Goal: Information Seeking & Learning: Check status

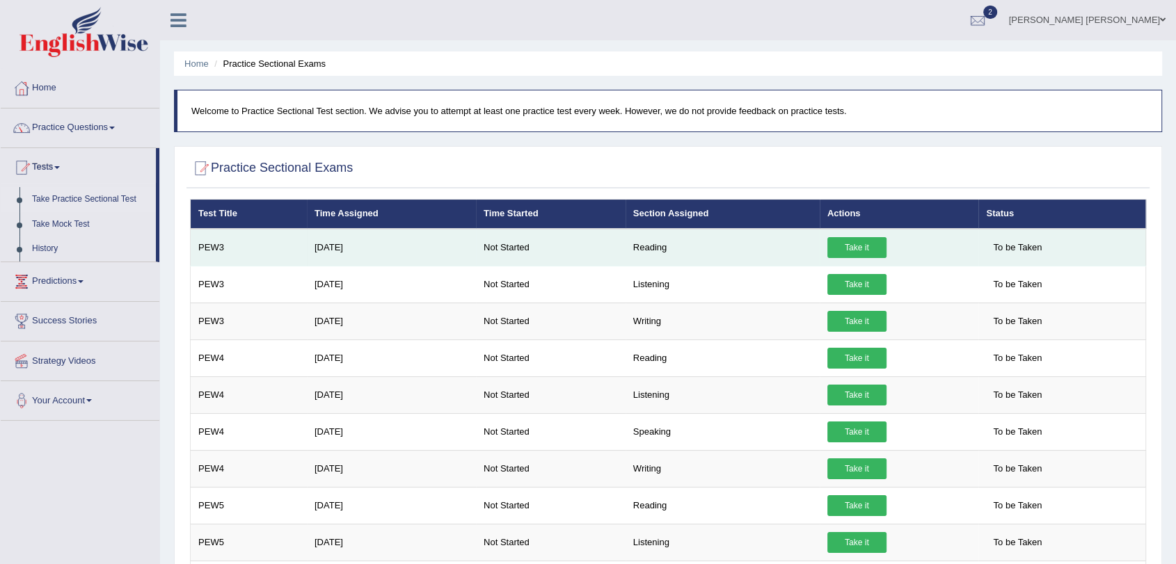
click at [852, 246] on link "Take it" at bounding box center [856, 247] width 59 height 21
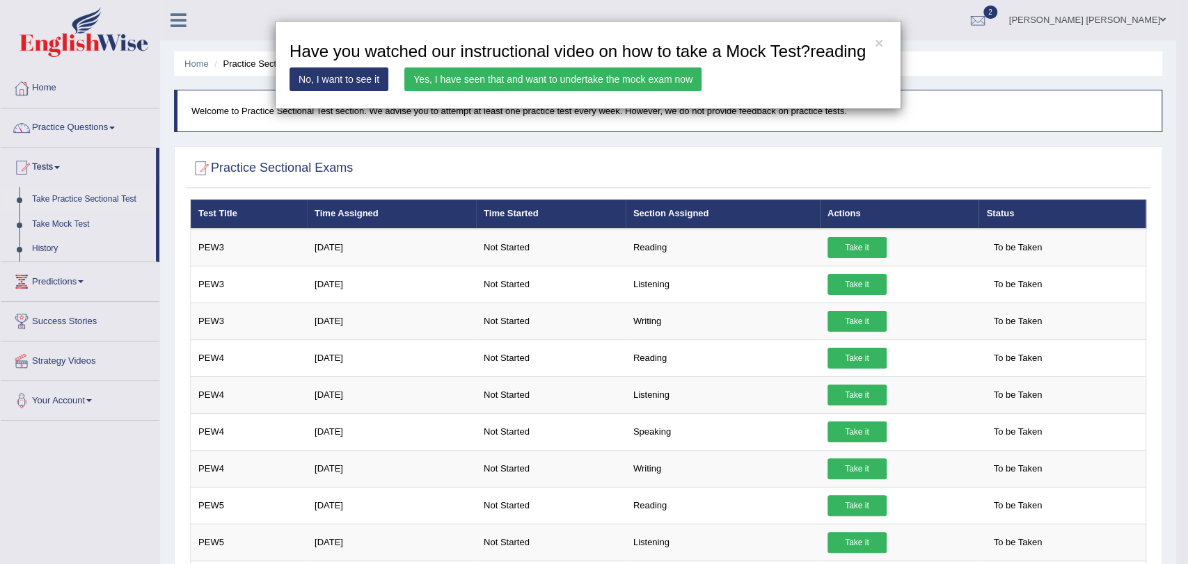
click at [544, 82] on link "Yes, I have seen that and want to undertake the mock exam now" at bounding box center [552, 80] width 297 height 24
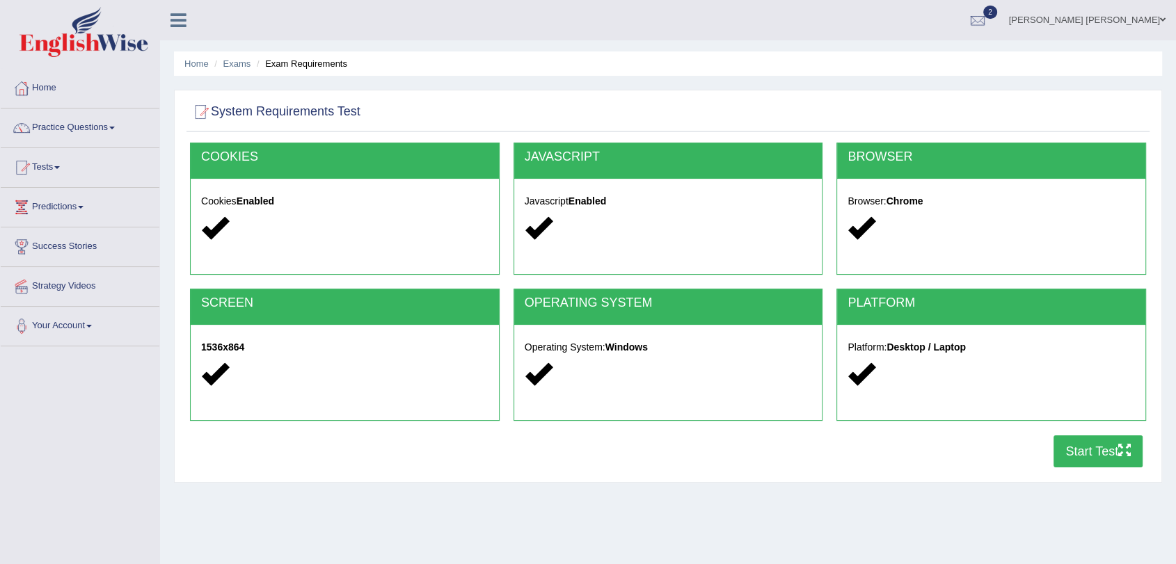
click at [1088, 447] on button "Start Test" at bounding box center [1098, 452] width 89 height 32
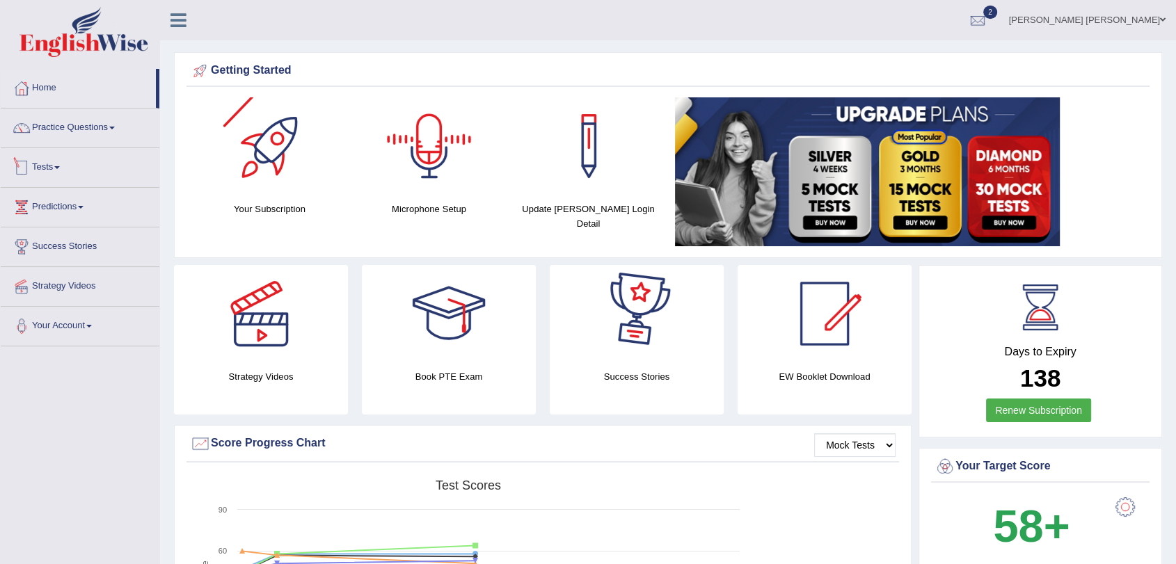
click at [84, 175] on link "Tests" at bounding box center [80, 165] width 159 height 35
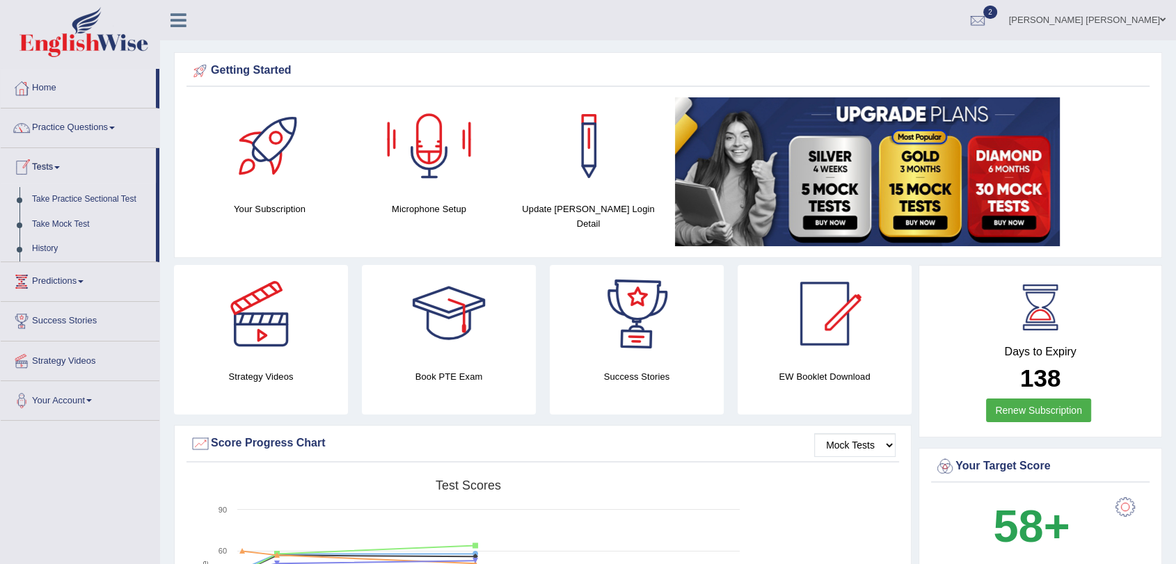
click at [84, 175] on link "Tests" at bounding box center [78, 165] width 155 height 35
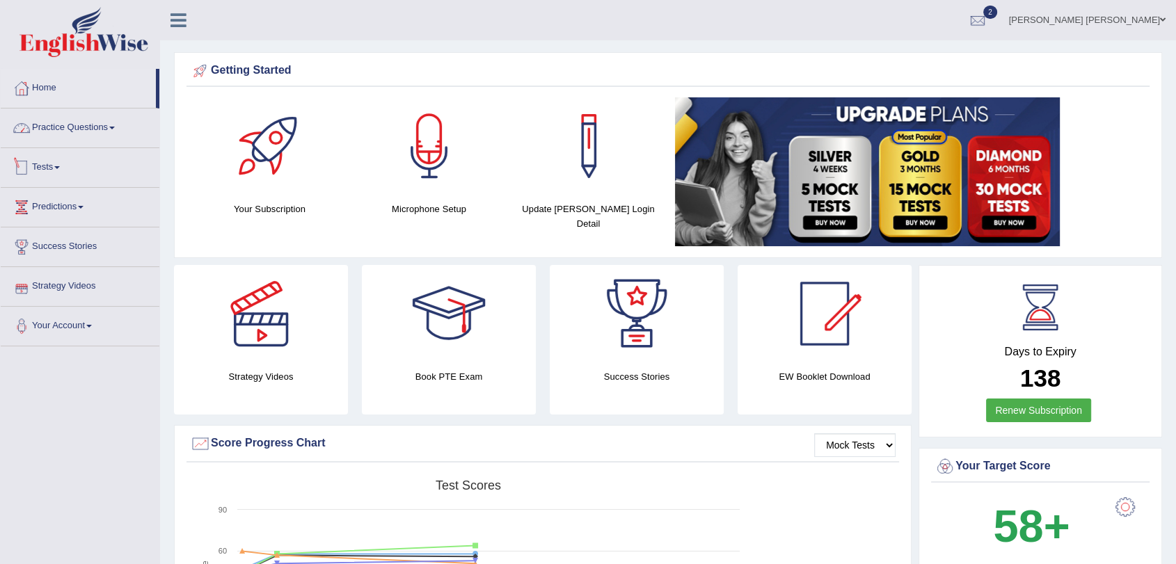
click at [74, 122] on link "Practice Questions" at bounding box center [80, 126] width 159 height 35
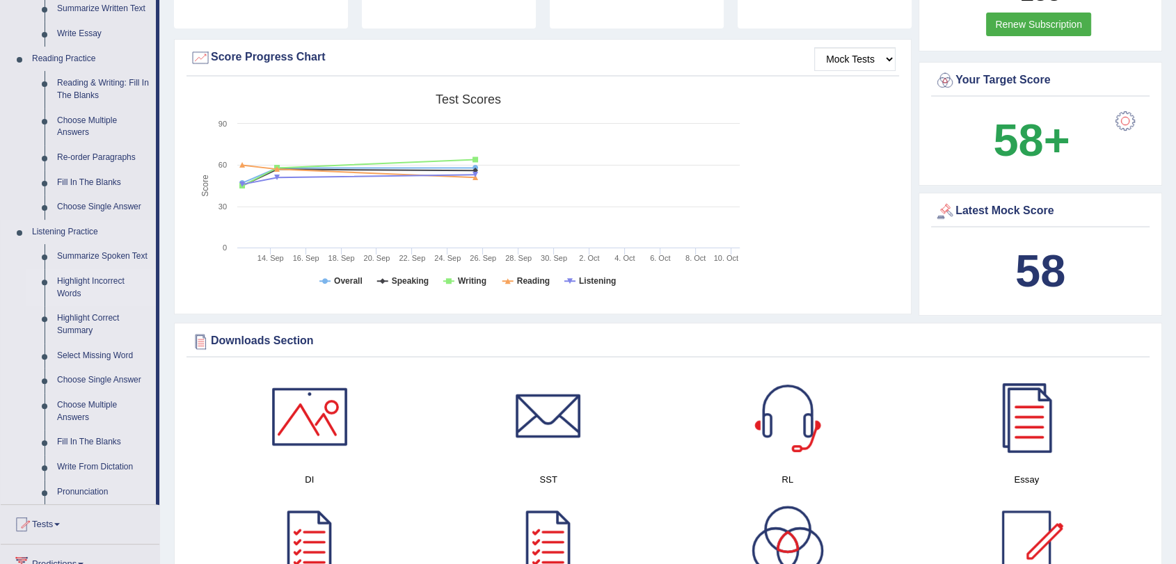
scroll to position [696, 0]
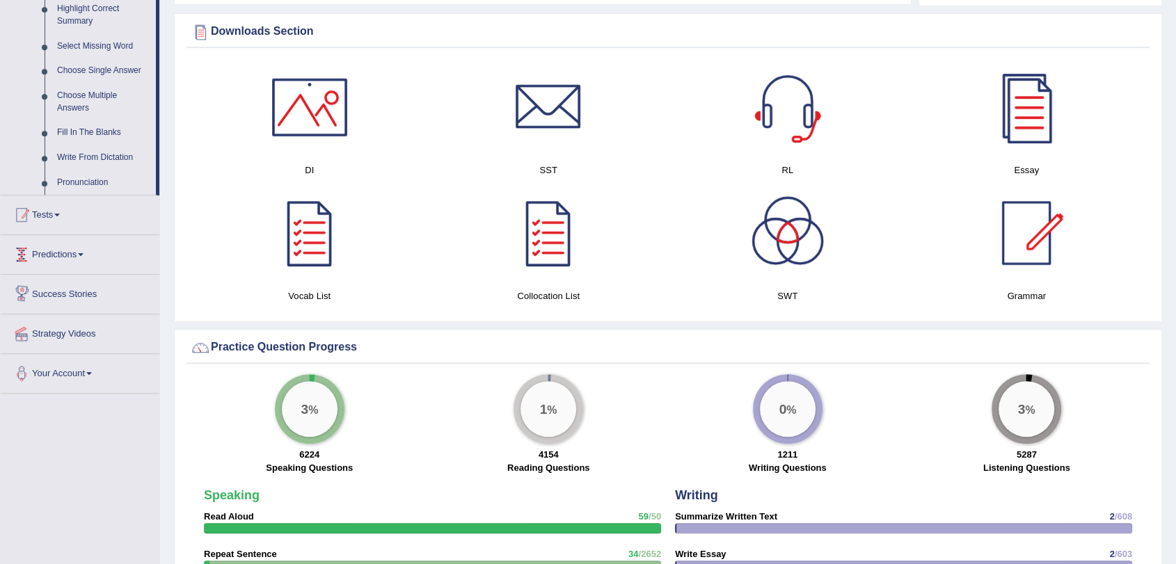
click at [65, 216] on link "Tests" at bounding box center [80, 213] width 159 height 35
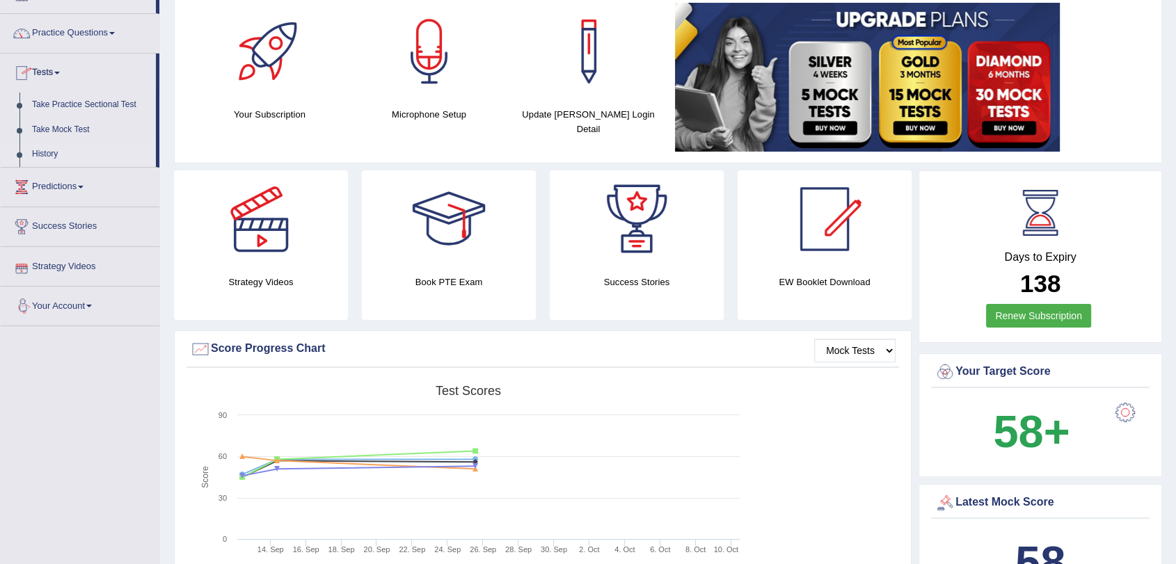
scroll to position [28, 0]
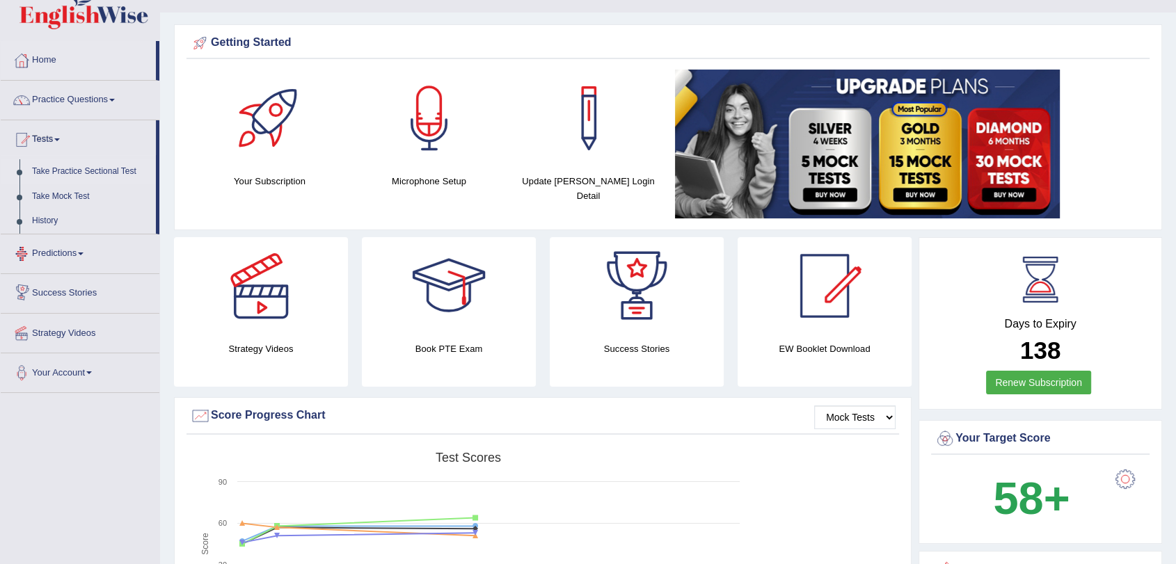
click at [95, 168] on link "Take Practice Sectional Test" at bounding box center [91, 171] width 130 height 25
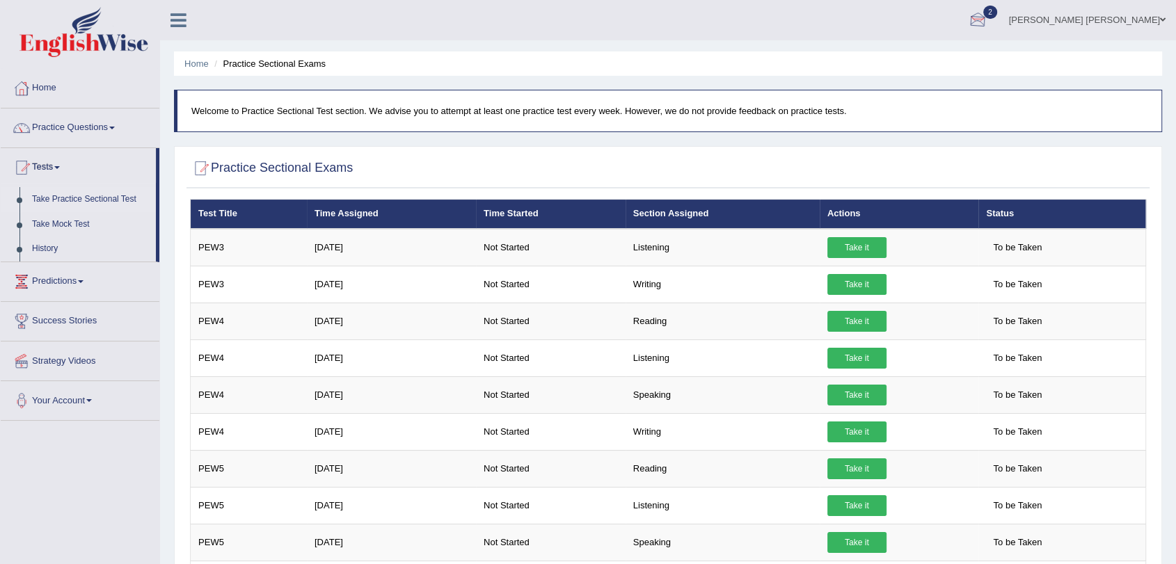
click at [988, 22] on div at bounding box center [977, 20] width 21 height 21
click at [973, 61] on span "[DATE]" at bounding box center [960, 55] width 25 height 11
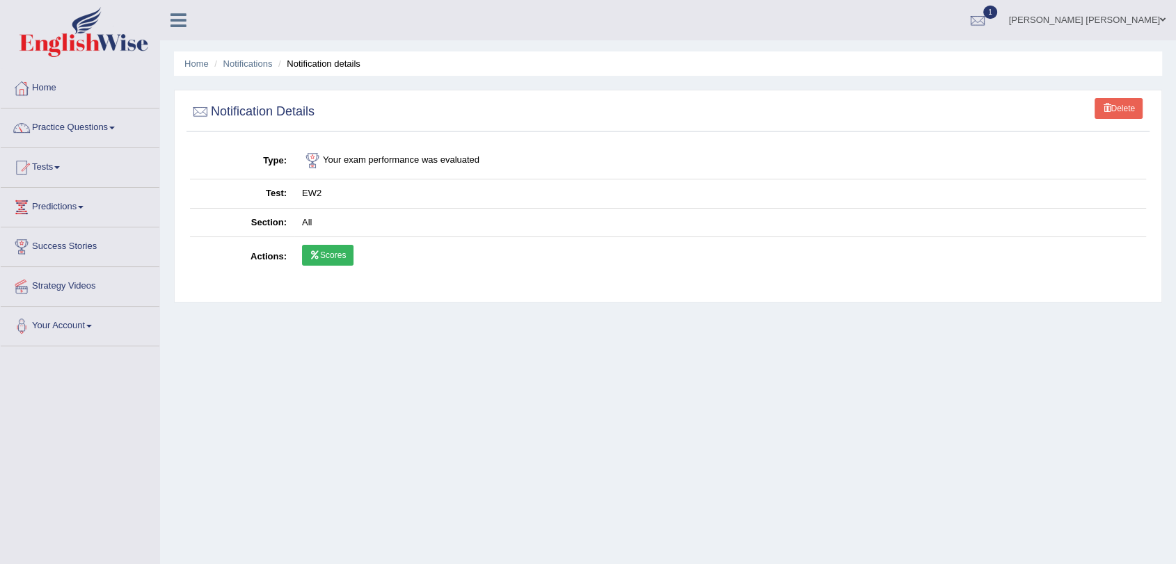
click at [326, 254] on link "Scores" at bounding box center [327, 255] width 51 height 21
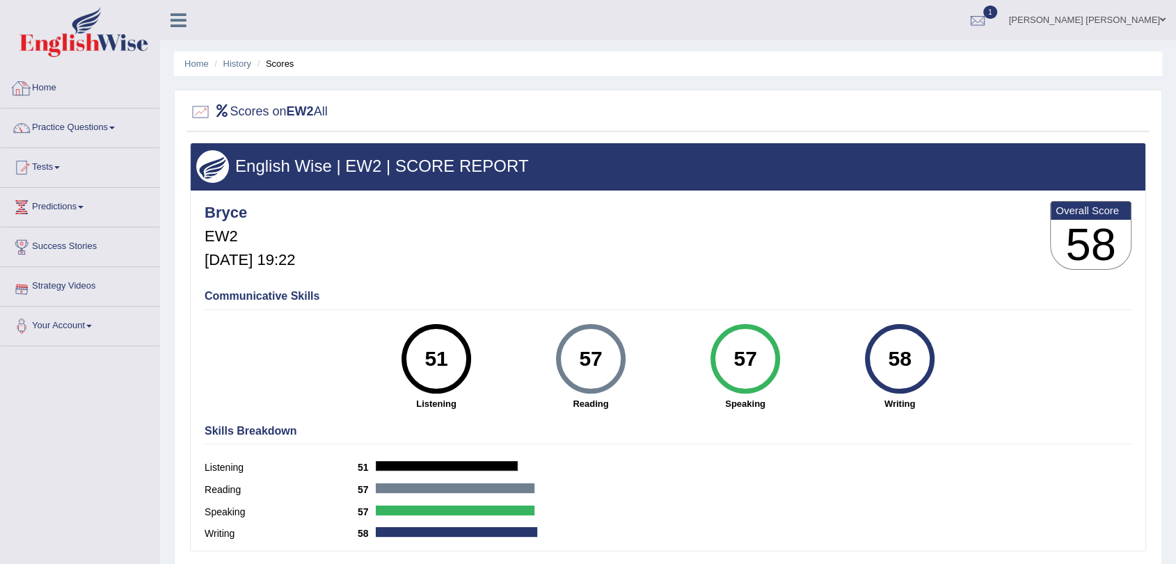
click at [102, 86] on link "Home" at bounding box center [80, 86] width 159 height 35
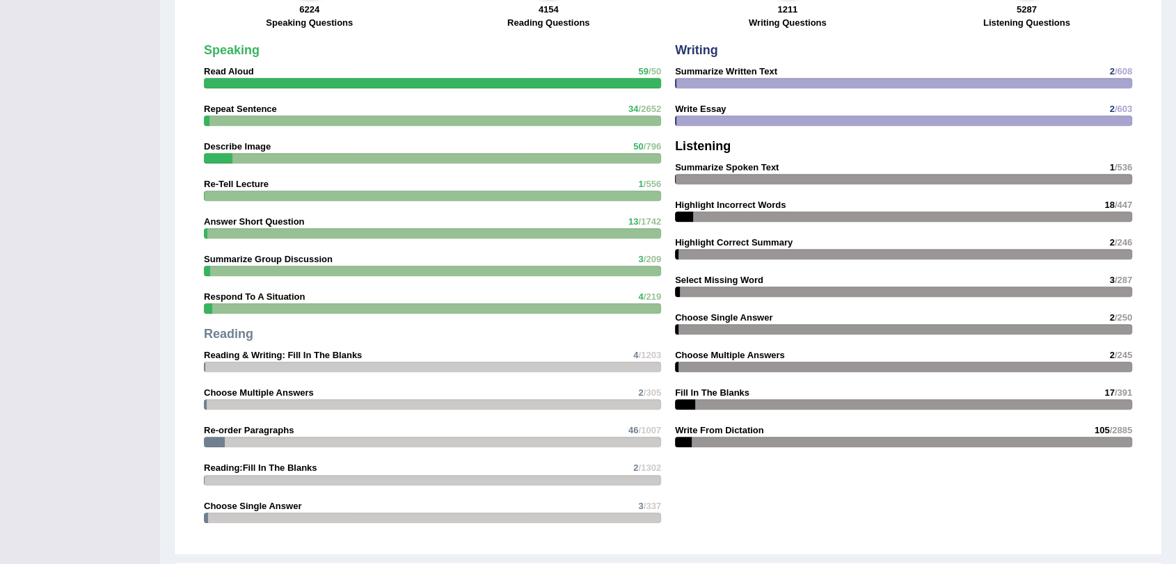
scroll to position [1752, 0]
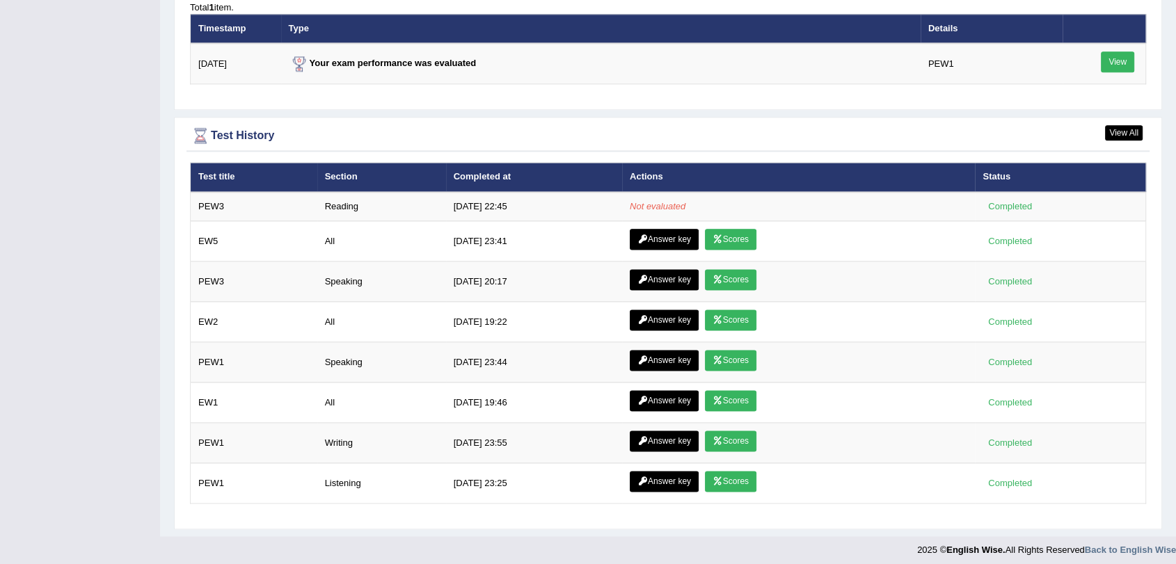
scroll to position [1752, 0]
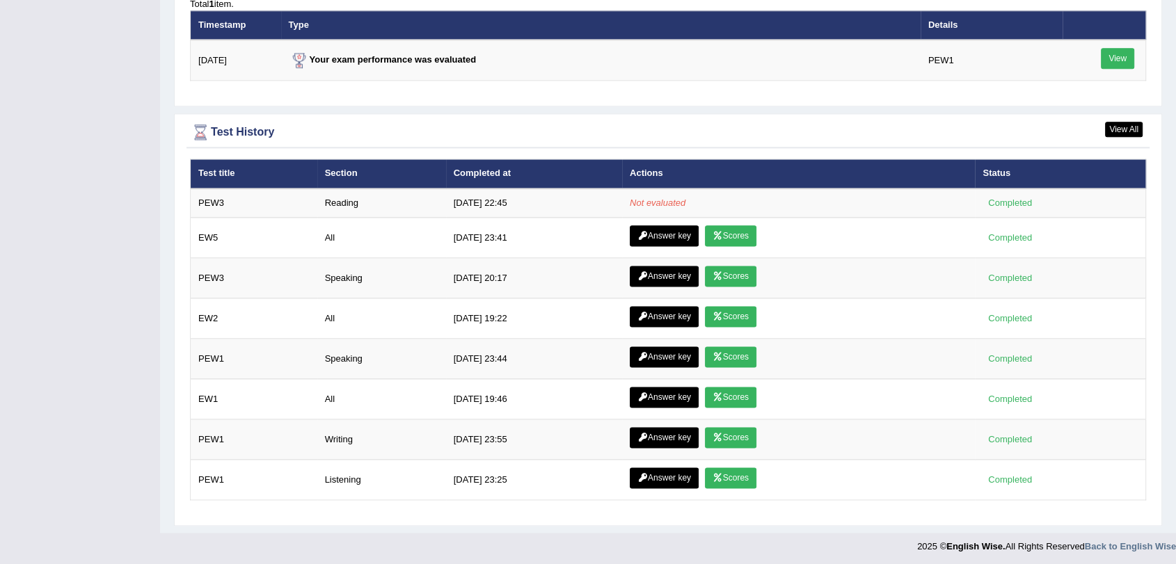
click at [274, 89] on div "Total 1 item. Timestamp Type Details 9/13/25 Your exam performance was evaluate…" at bounding box center [668, 48] width 963 height 102
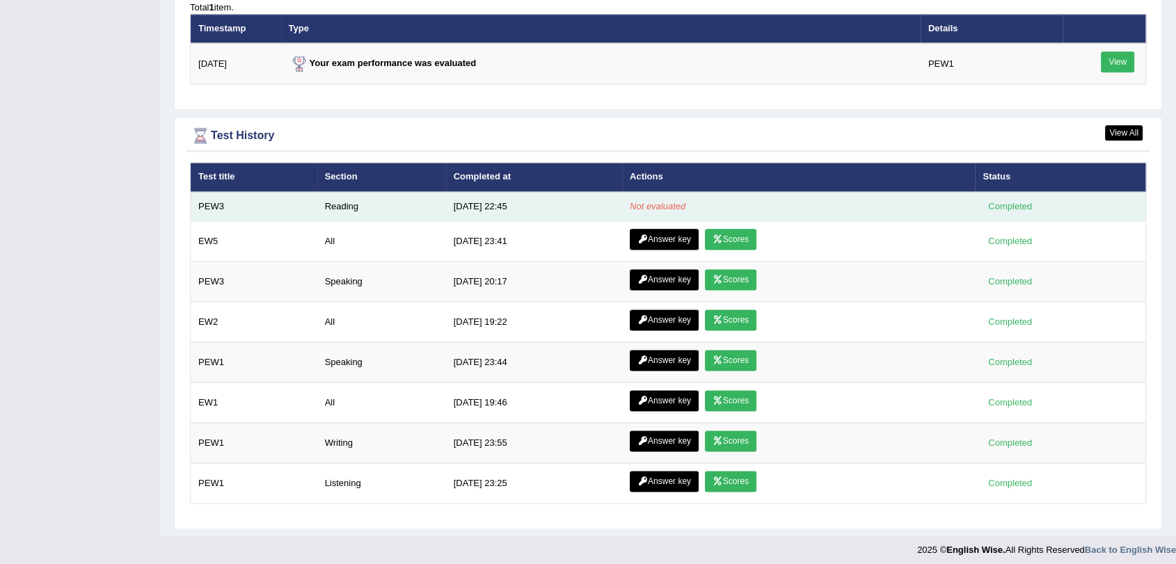
scroll to position [1752, 0]
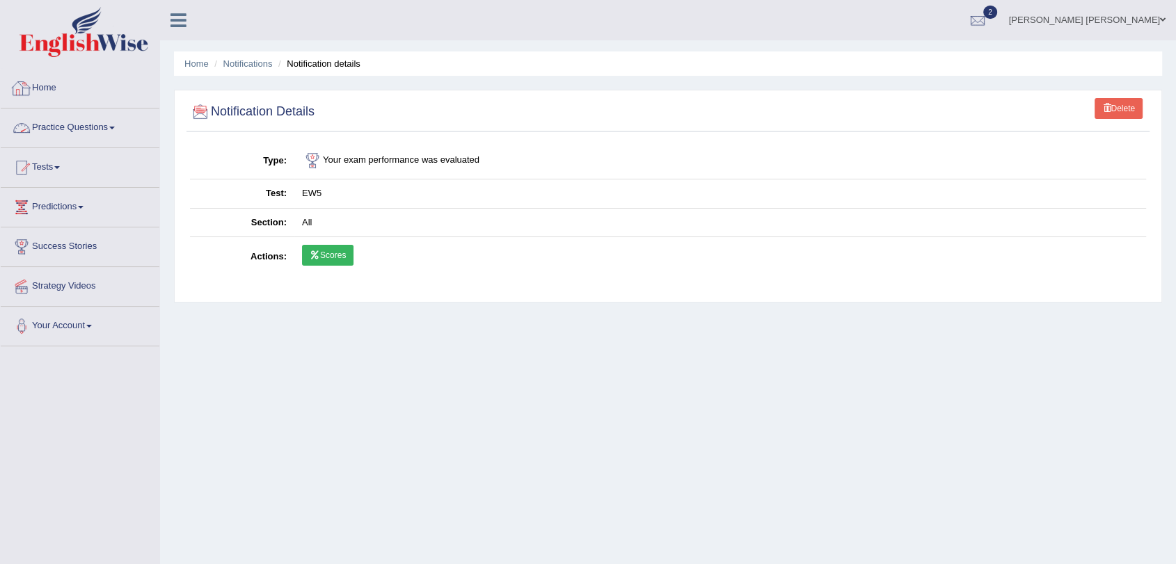
click at [81, 87] on link "Home" at bounding box center [80, 86] width 159 height 35
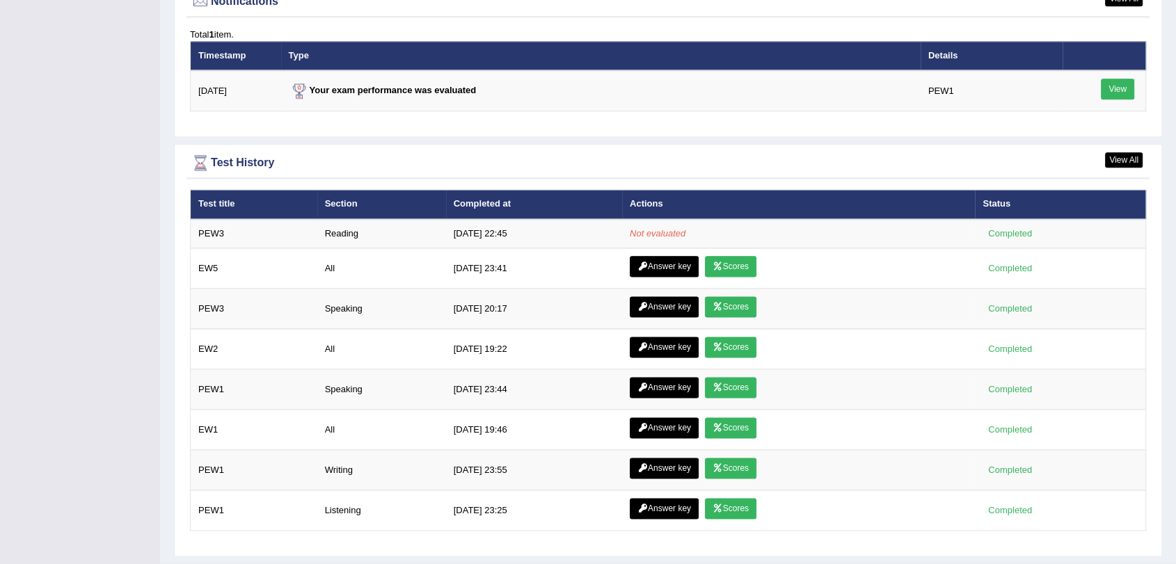
scroll to position [1727, 0]
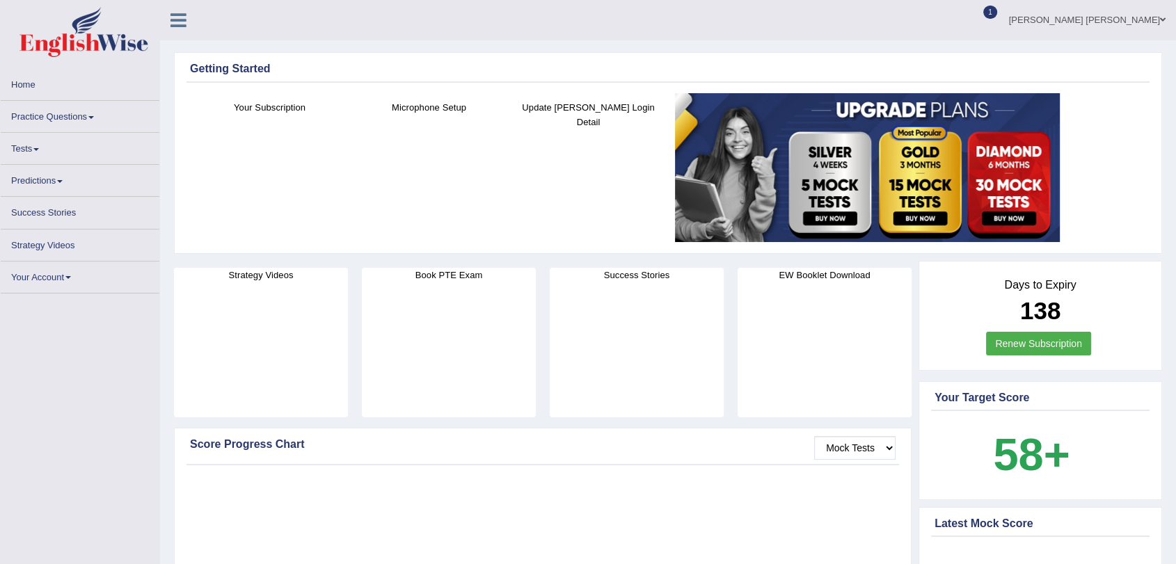
scroll to position [1752, 0]
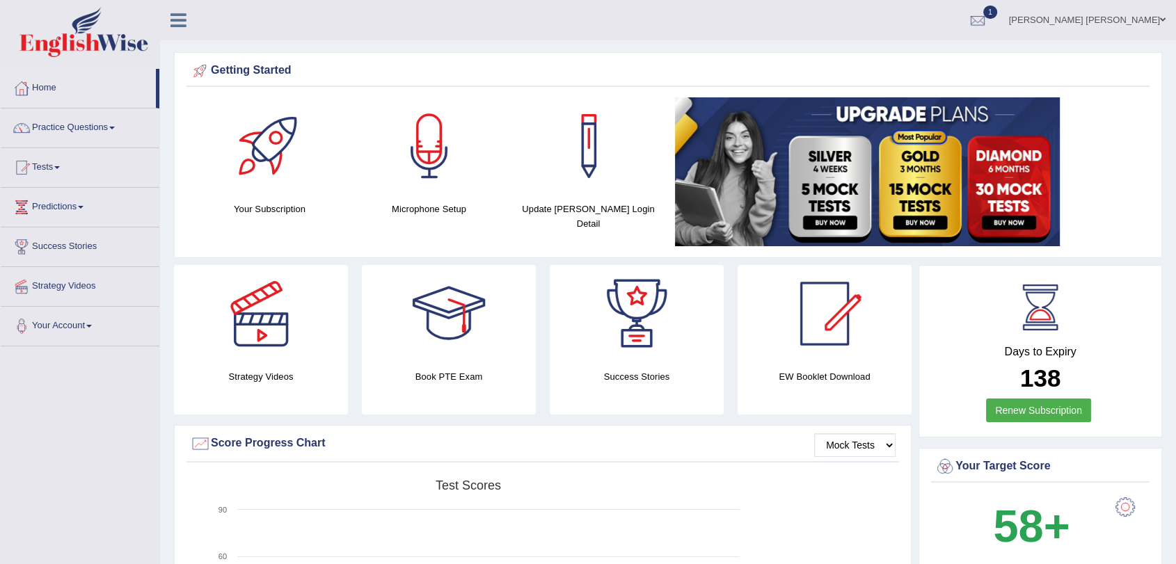
scroll to position [1748, 0]
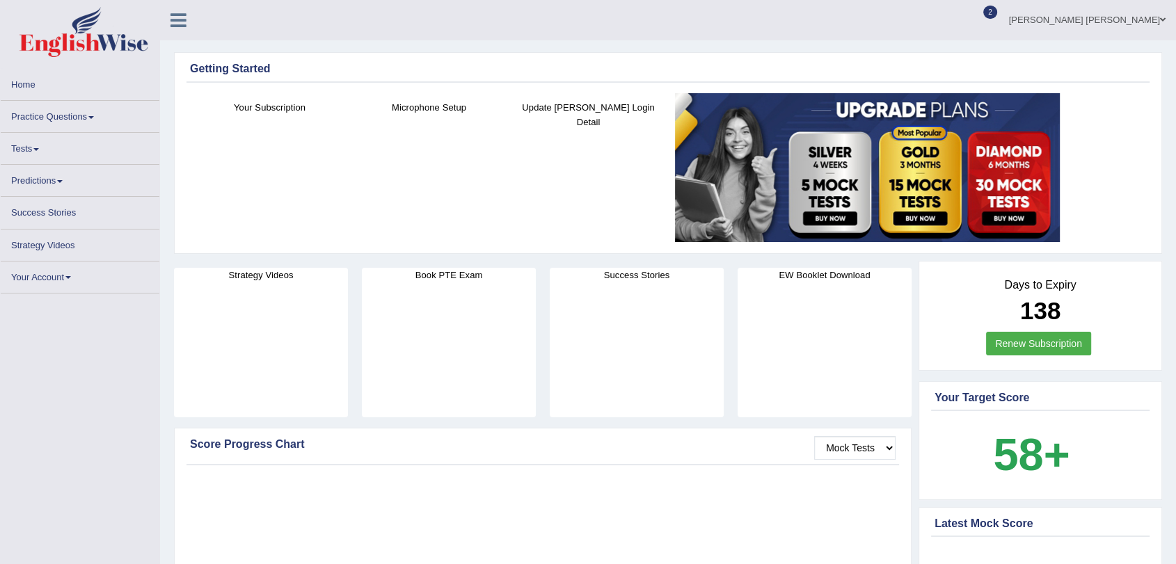
scroll to position [1747, 0]
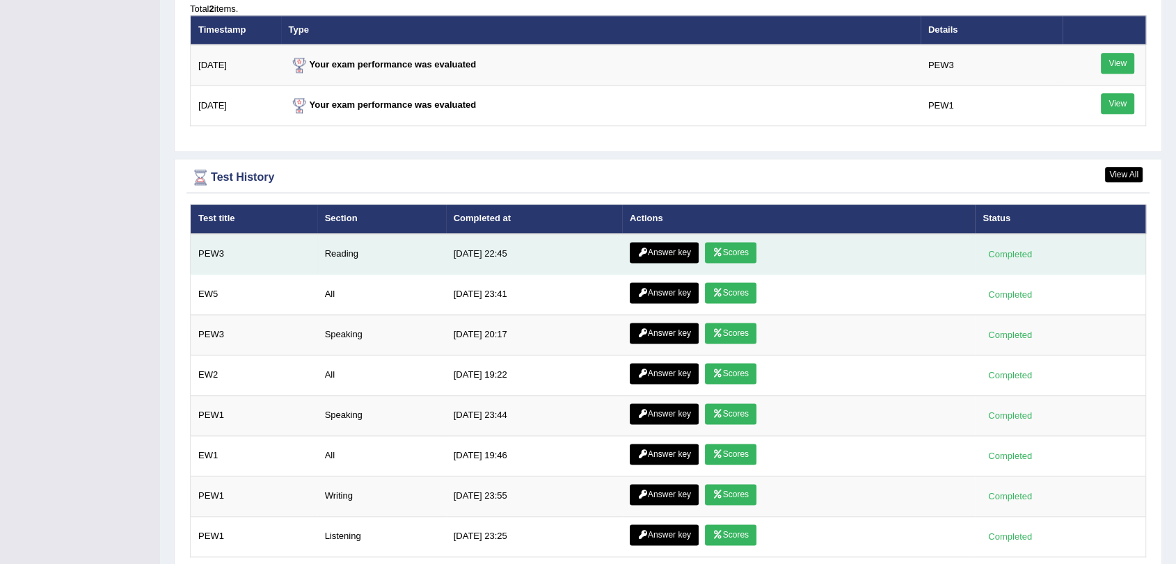
click at [732, 259] on link "Scores" at bounding box center [730, 252] width 51 height 21
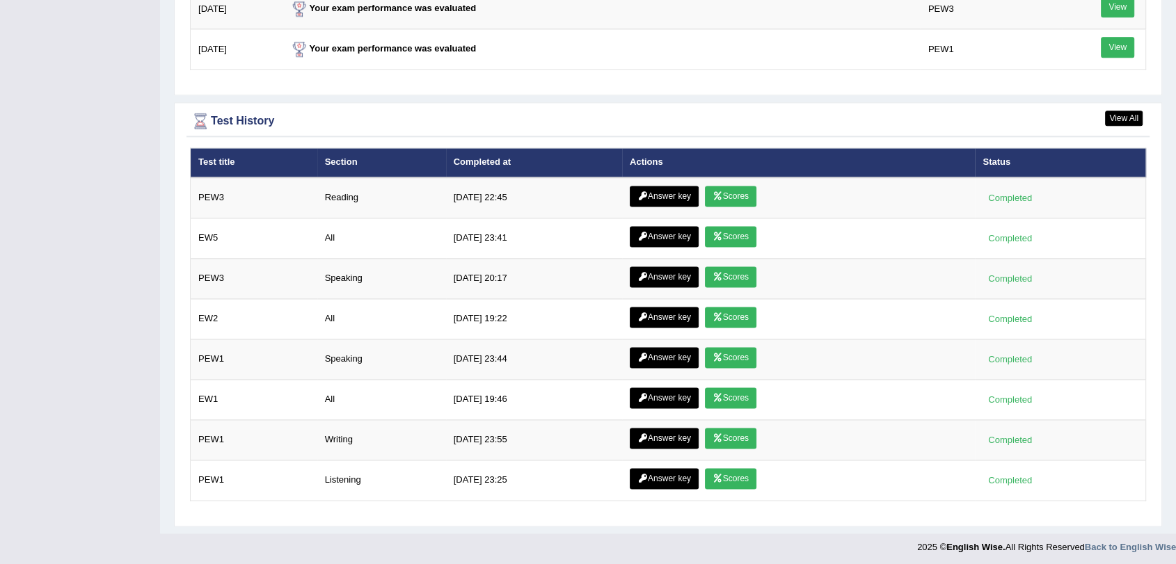
scroll to position [1802, 0]
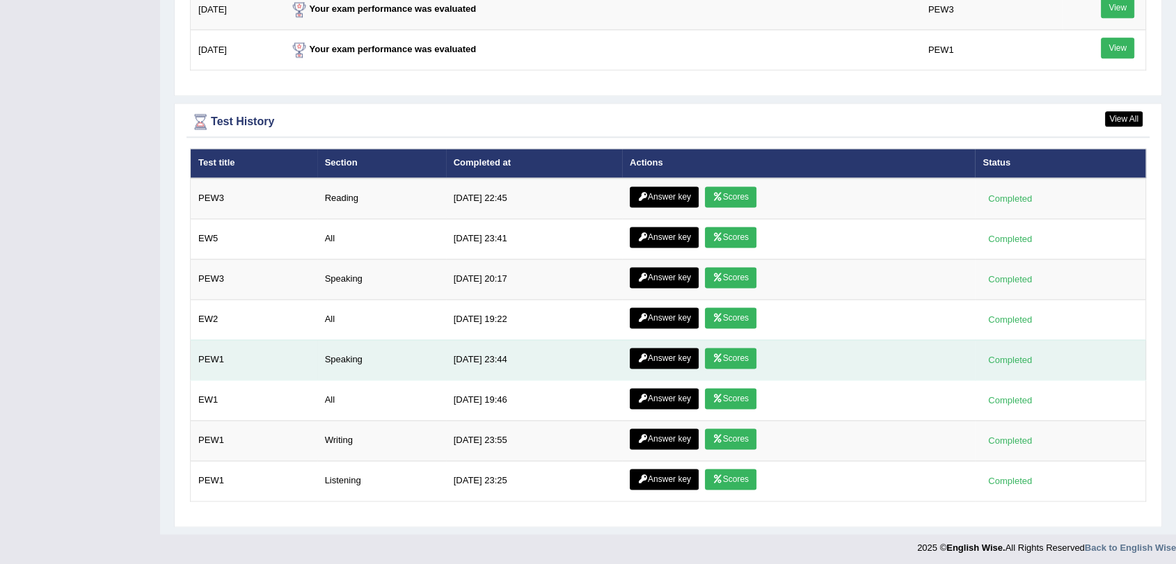
click at [689, 352] on link "Answer key" at bounding box center [664, 358] width 69 height 21
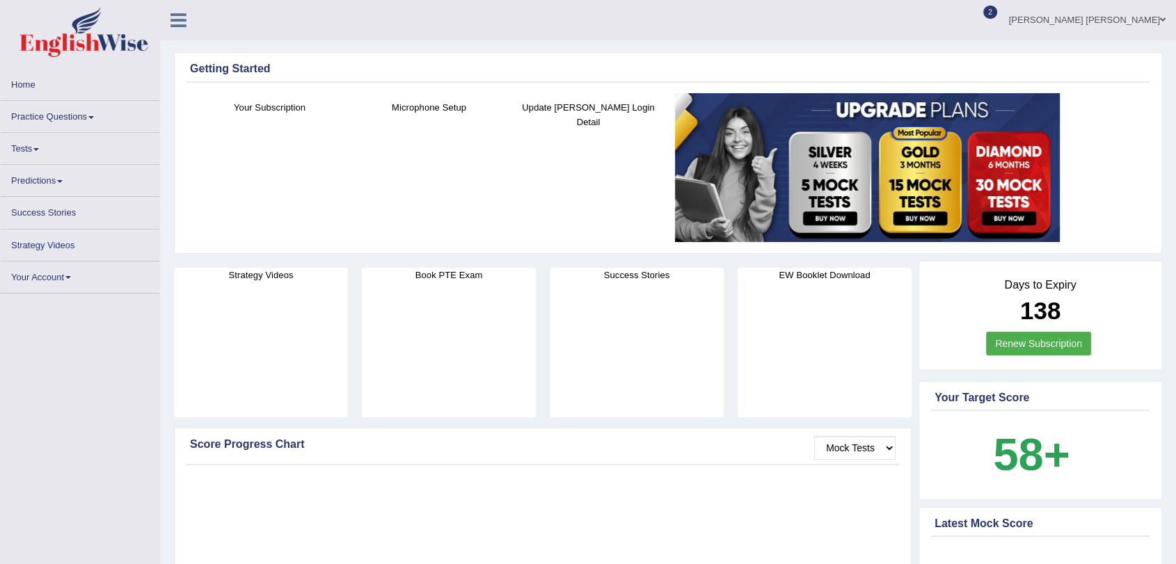
scroll to position [1787, 0]
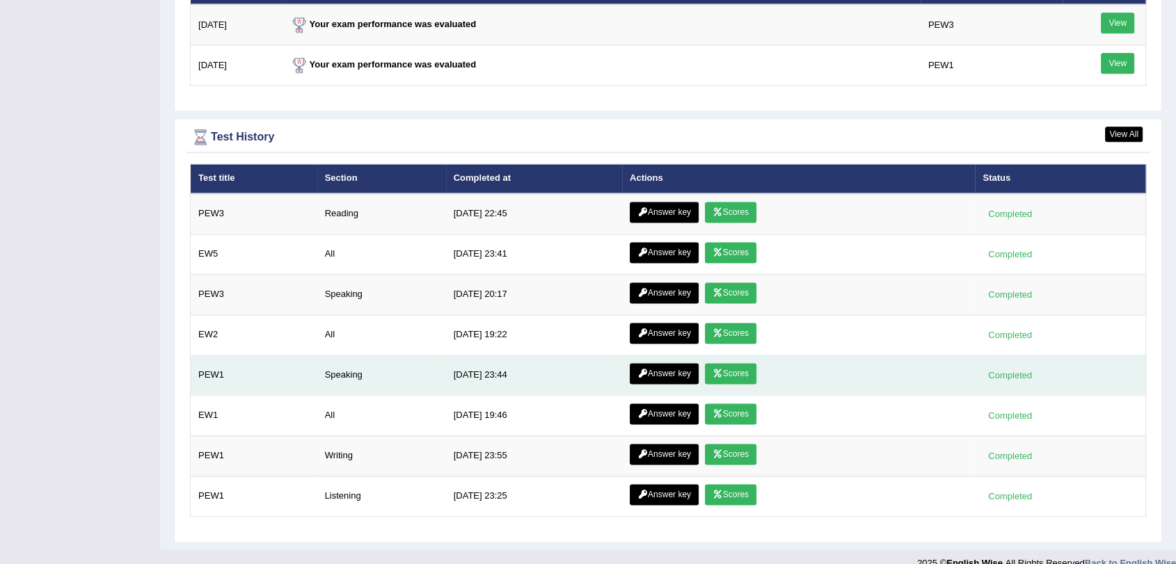
click at [746, 367] on link "Scores" at bounding box center [730, 373] width 51 height 21
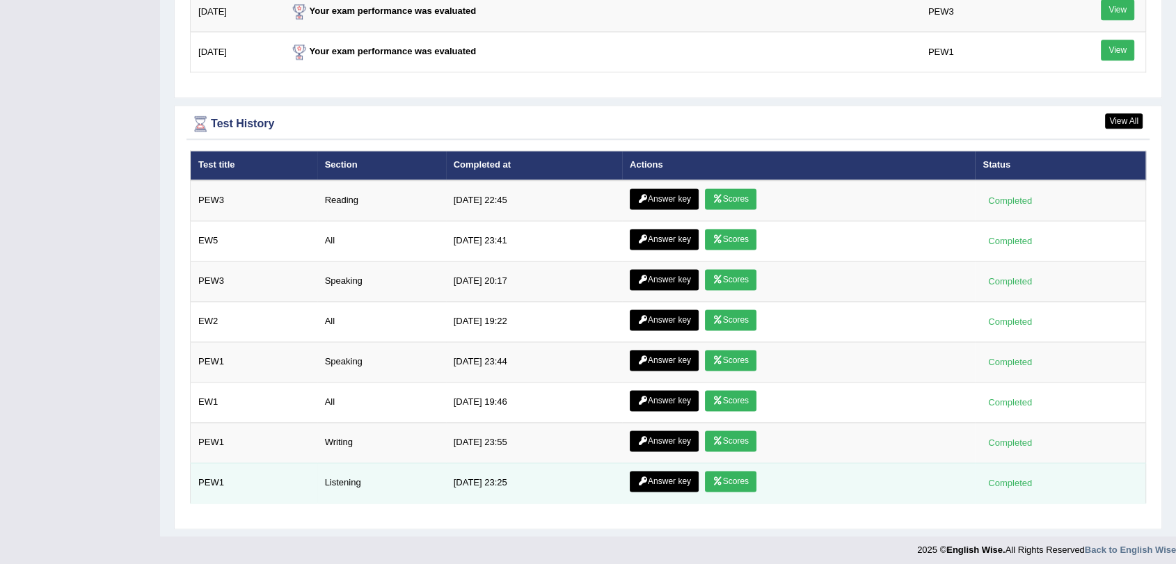
scroll to position [1803, 0]
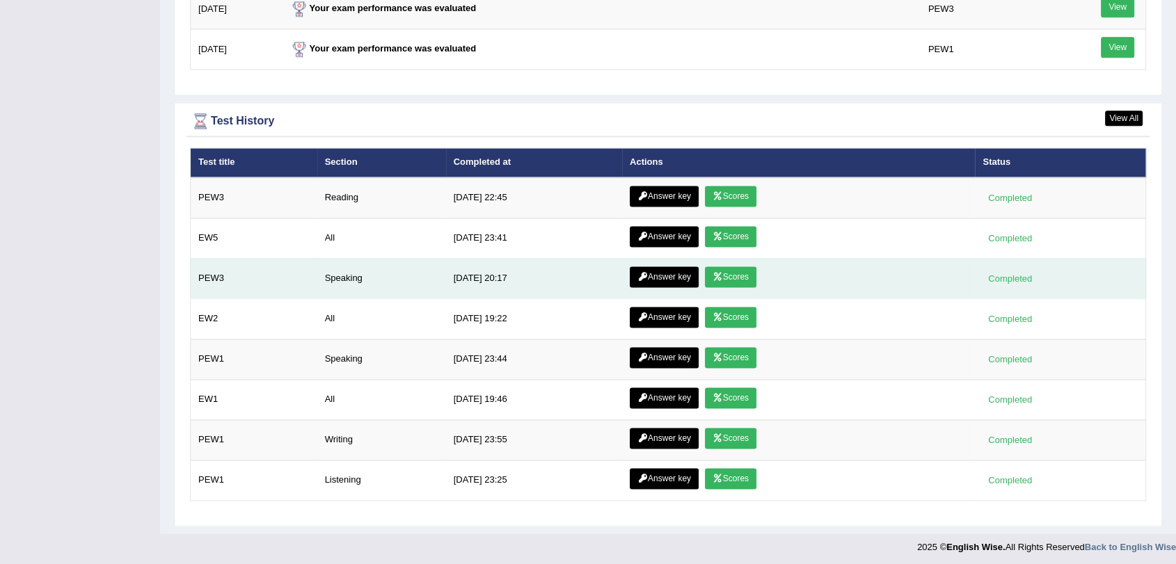
click at [747, 273] on link "Scores" at bounding box center [730, 277] width 51 height 21
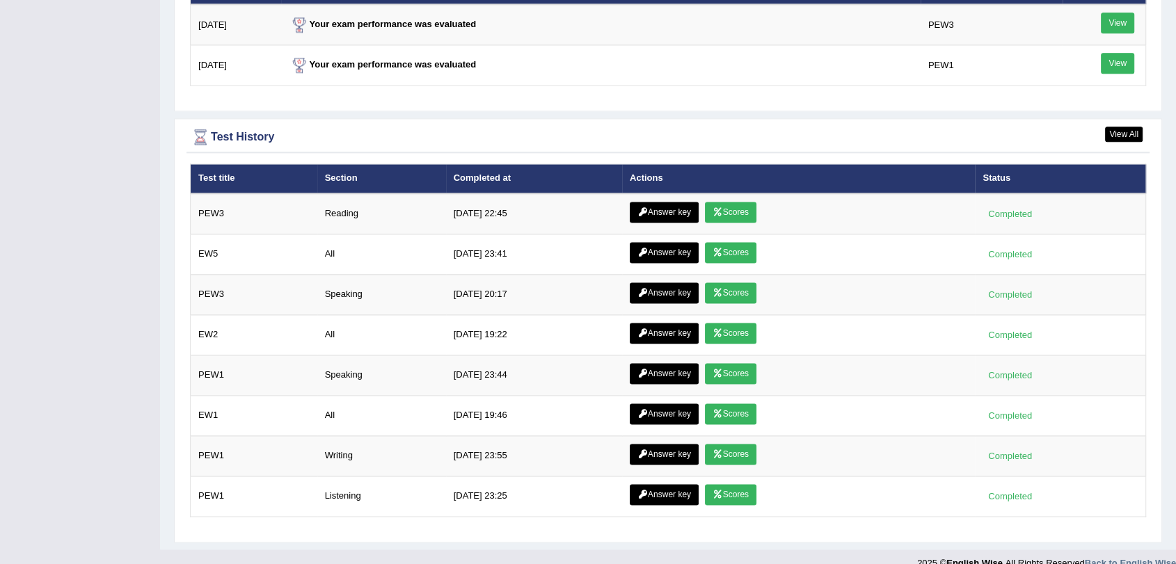
scroll to position [1803, 0]
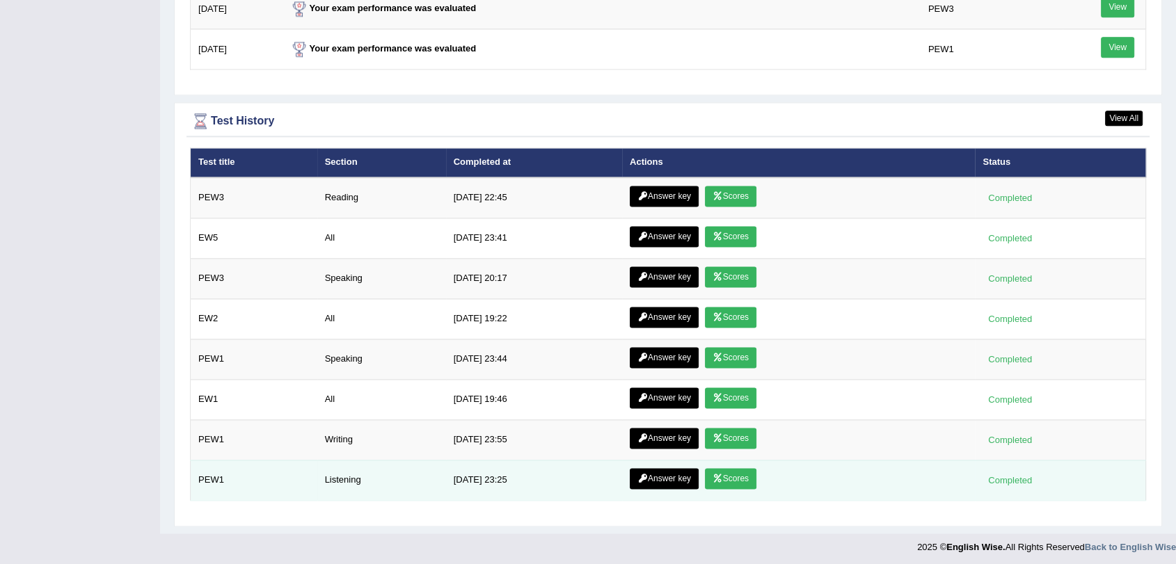
click at [752, 477] on link "Scores" at bounding box center [730, 478] width 51 height 21
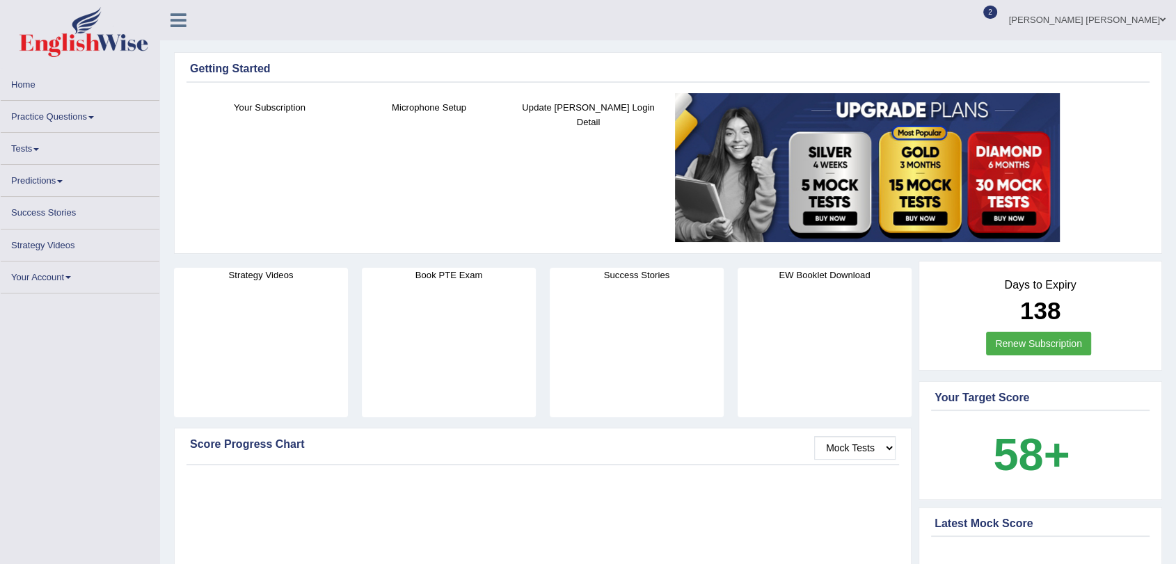
scroll to position [1787, 0]
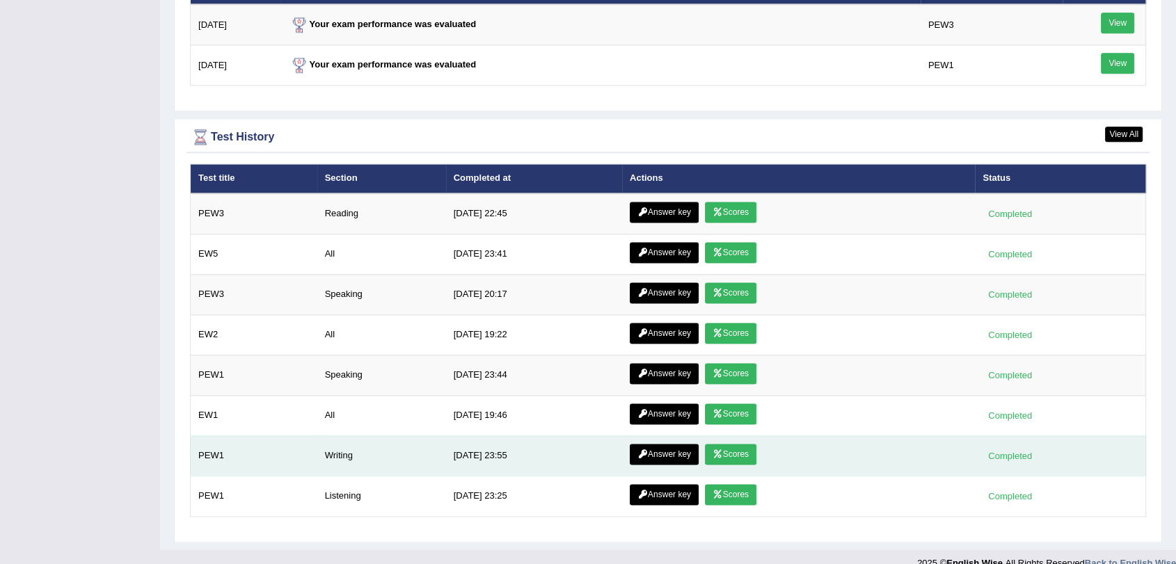
click at [727, 447] on link "Scores" at bounding box center [730, 454] width 51 height 21
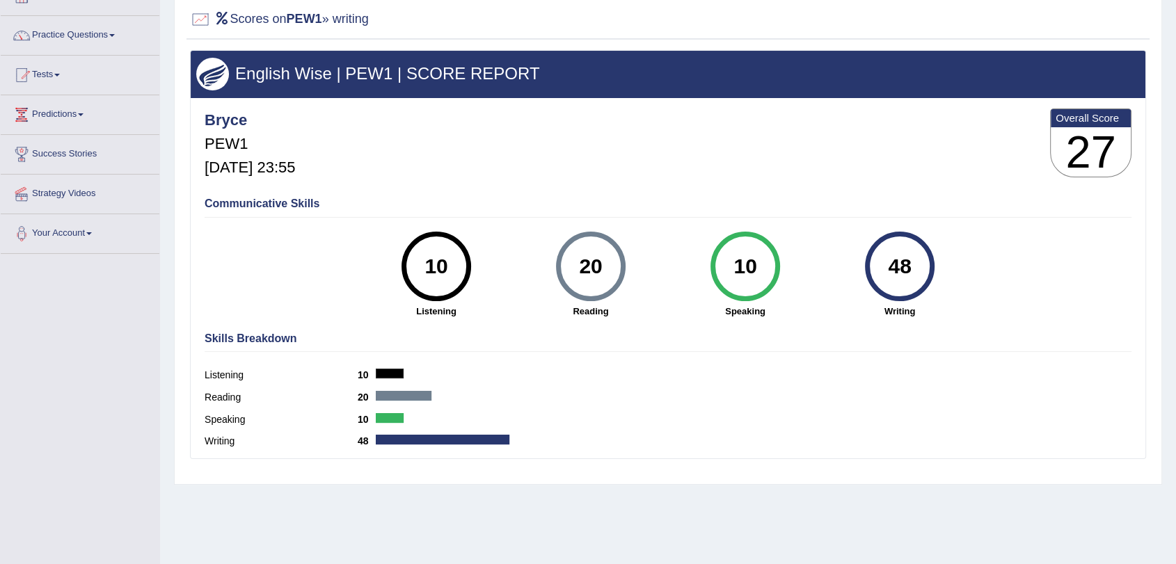
scroll to position [93, 0]
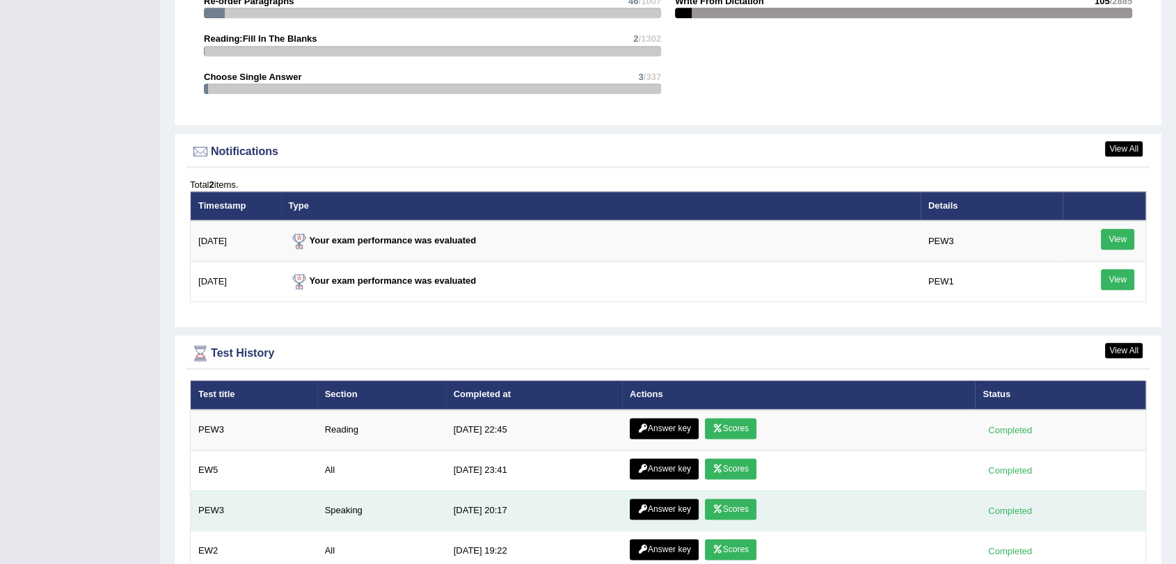
scroll to position [1706, 0]
